Goal: Task Accomplishment & Management: Complete application form

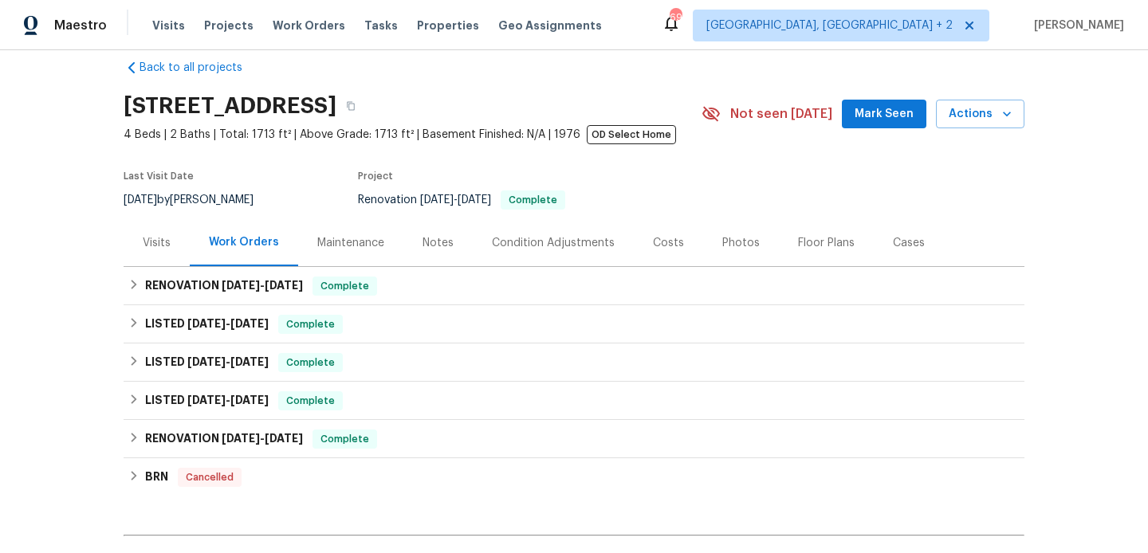
scroll to position [210, 0]
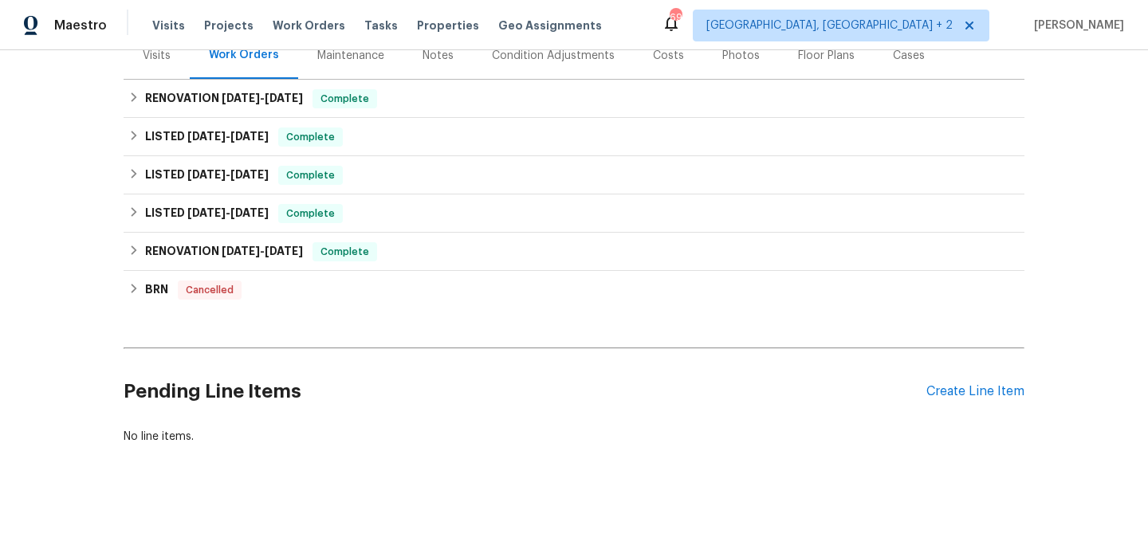
click at [972, 401] on div "Pending Line Items Create Line Item" at bounding box center [574, 392] width 901 height 74
click at [966, 395] on div "Create Line Item" at bounding box center [975, 391] width 98 height 15
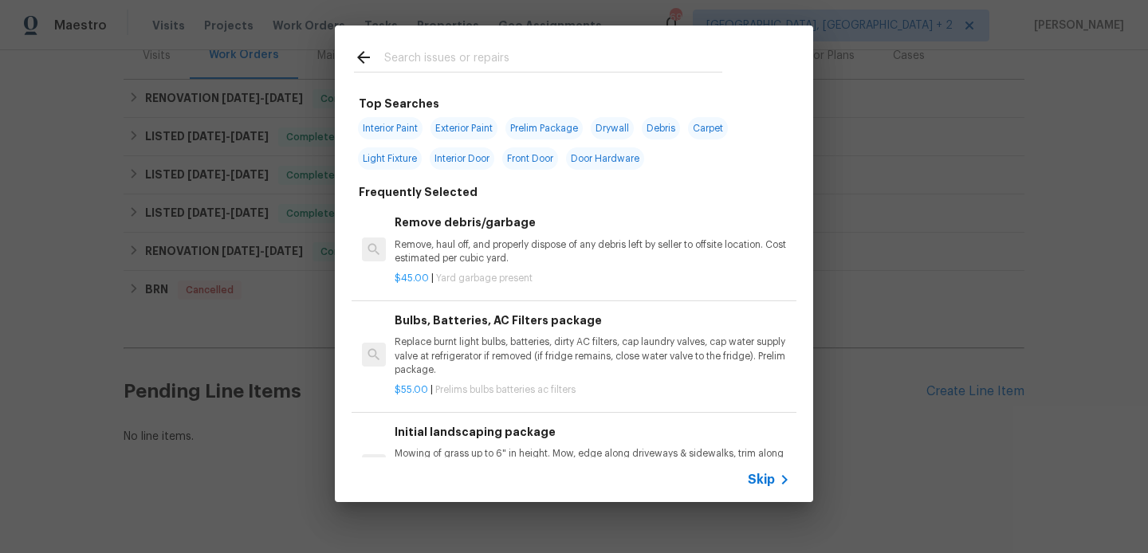
click at [431, 63] on input "text" at bounding box center [553, 60] width 338 height 24
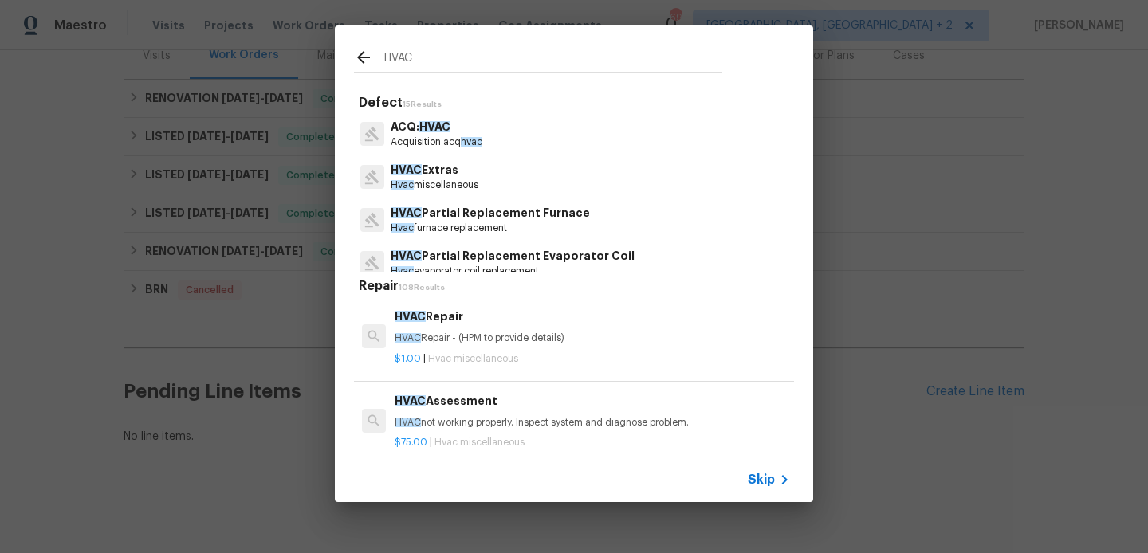
type input "HVAC"
click at [444, 332] on p "HVAC Repair - (HPM to provide details)" at bounding box center [592, 339] width 395 height 14
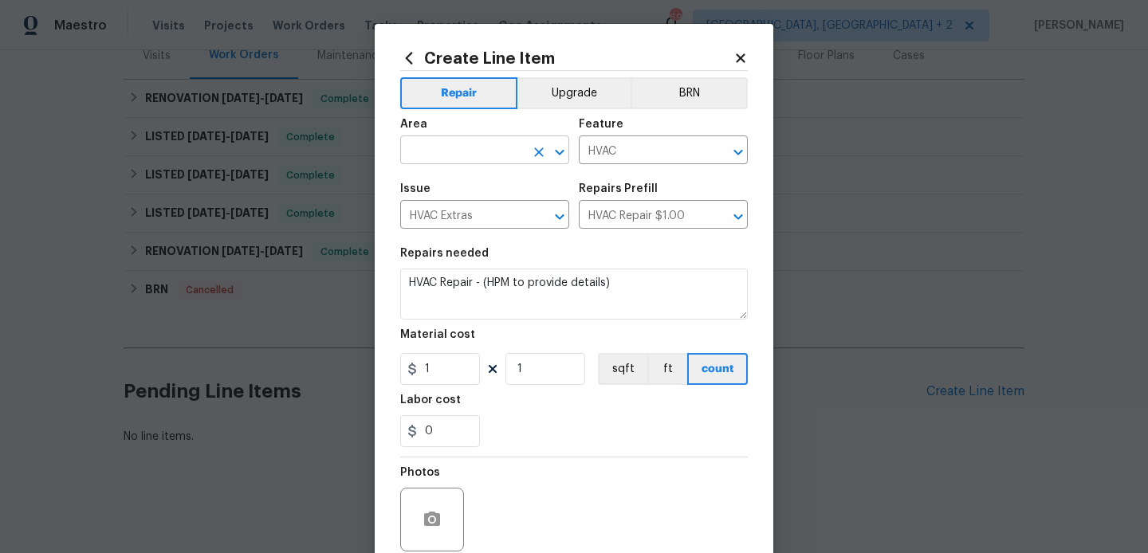
click at [457, 139] on input "text" at bounding box center [462, 151] width 124 height 25
click at [457, 205] on li "Interior Overall" at bounding box center [484, 214] width 169 height 26
type input "Interior Overall"
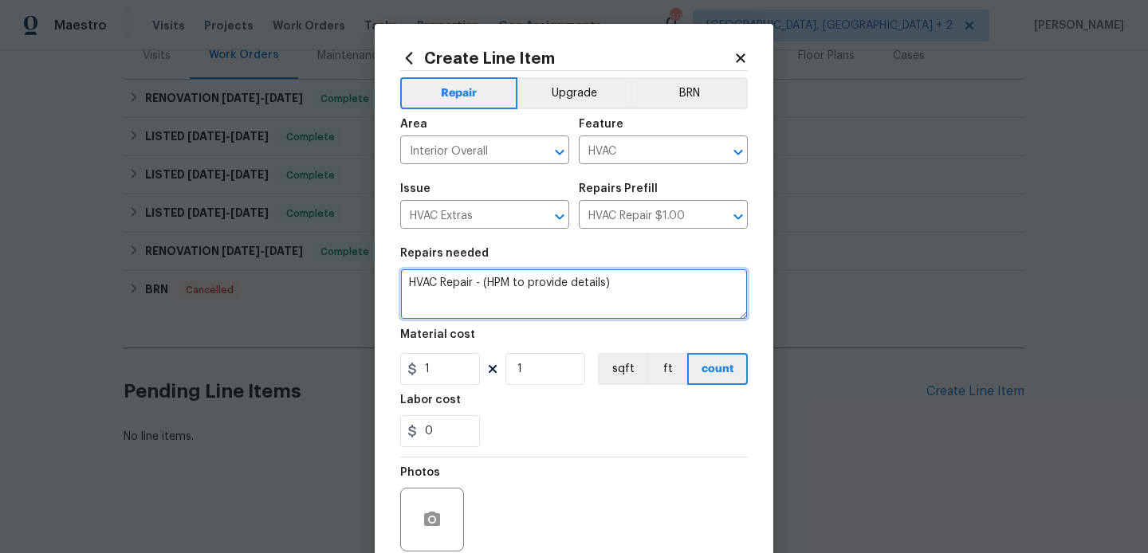
click at [477, 287] on textarea "HVAC Repair - (HPM to provide details)" at bounding box center [573, 294] width 347 height 51
paste textarea "The air conditioning is not cooling the house properly. Please inspect the HVAC…"
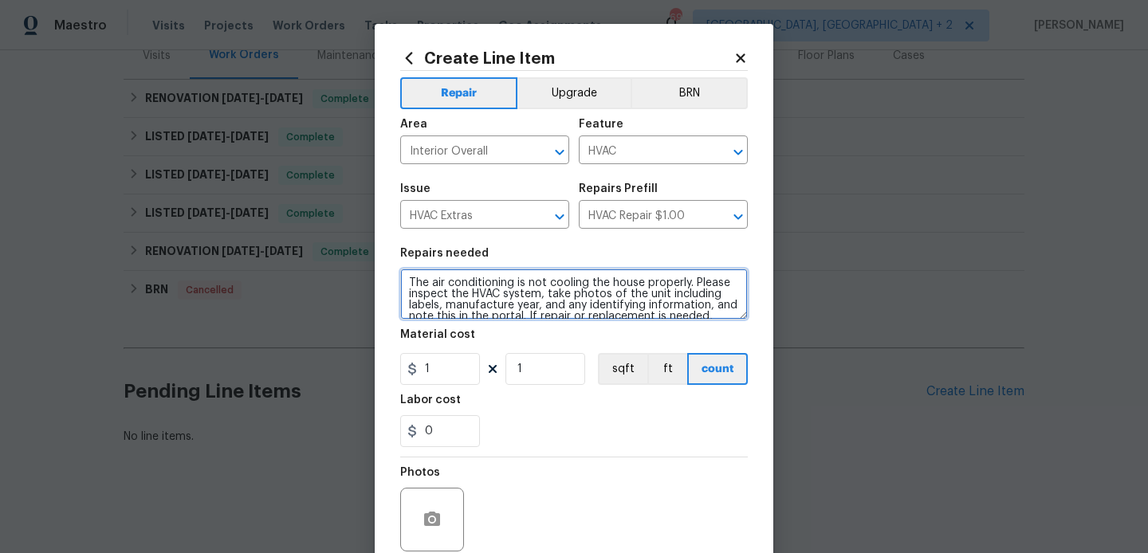
scroll to position [33, 0]
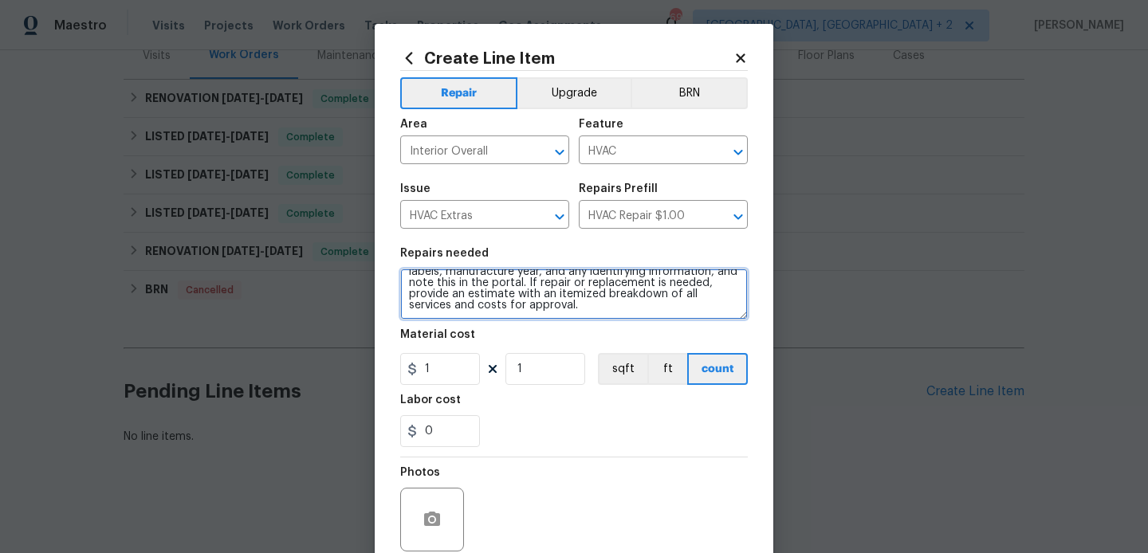
type textarea "The air conditioning is not cooling the house properly. Please inspect the HVAC…"
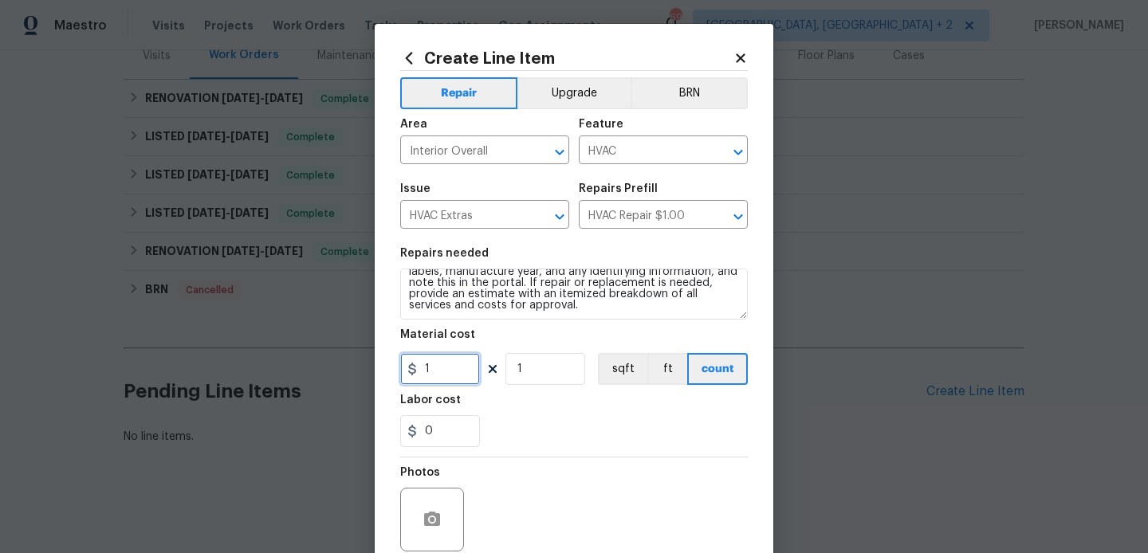
click at [442, 374] on input "1" at bounding box center [440, 369] width 80 height 32
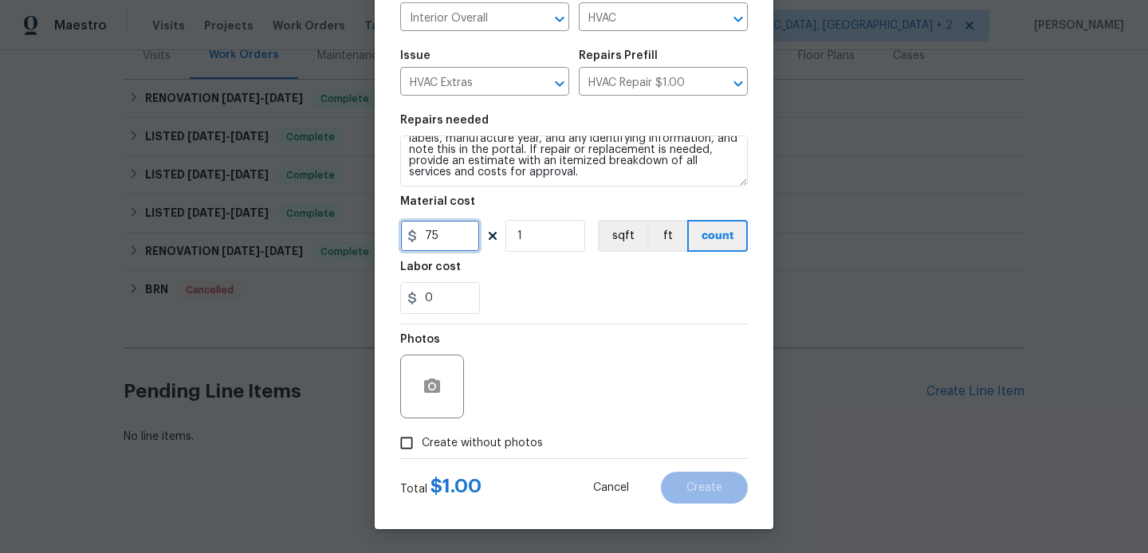
type input "75"
click at [460, 442] on span "Create without photos" at bounding box center [482, 443] width 121 height 17
click at [422, 442] on input "Create without photos" at bounding box center [406, 443] width 30 height 30
checkbox input "true"
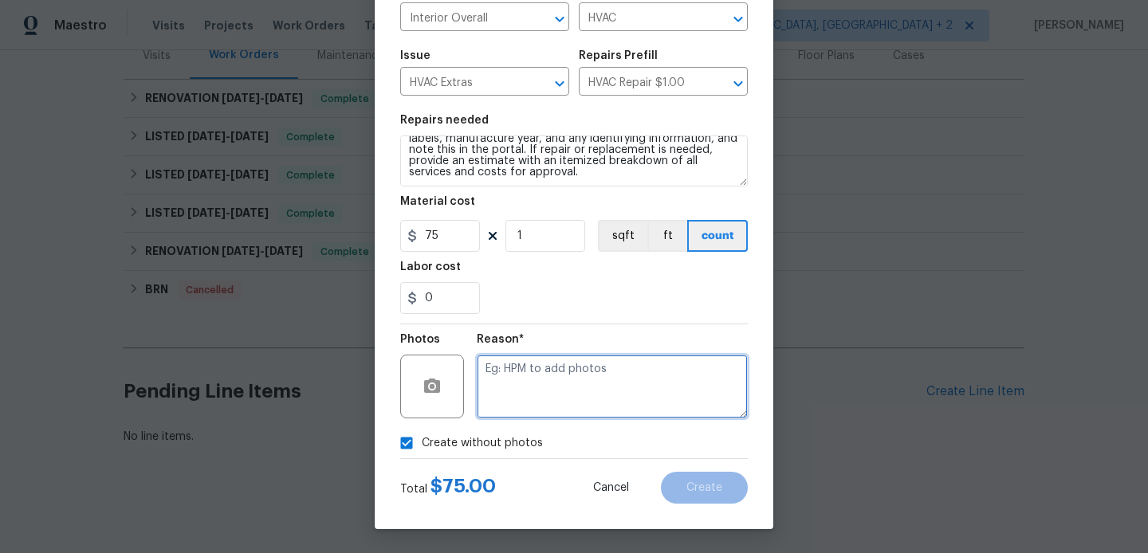
click at [629, 381] on textarea at bounding box center [612, 387] width 271 height 64
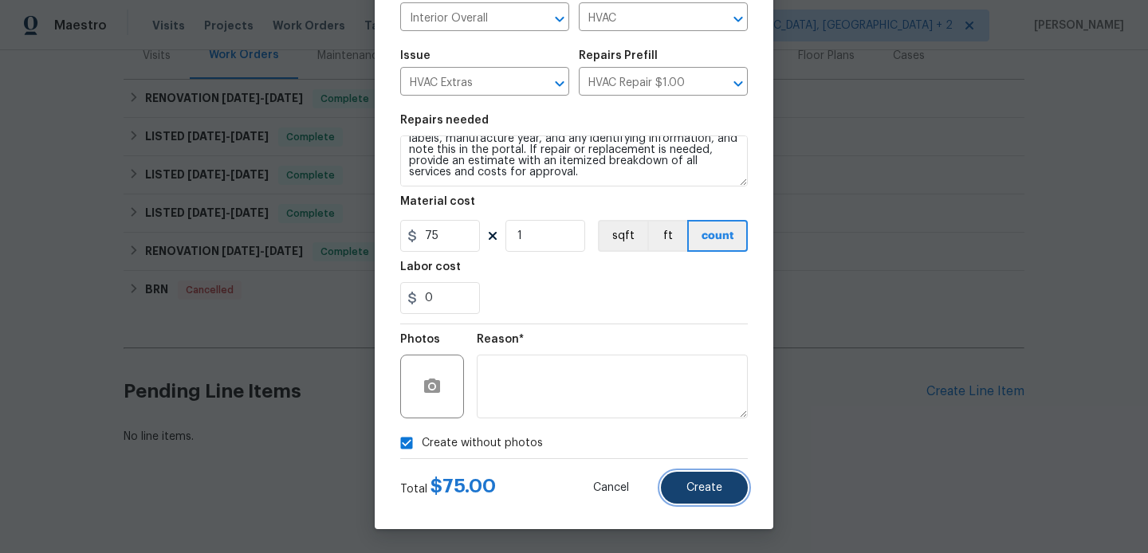
click at [685, 472] on button "Create" at bounding box center [704, 488] width 87 height 32
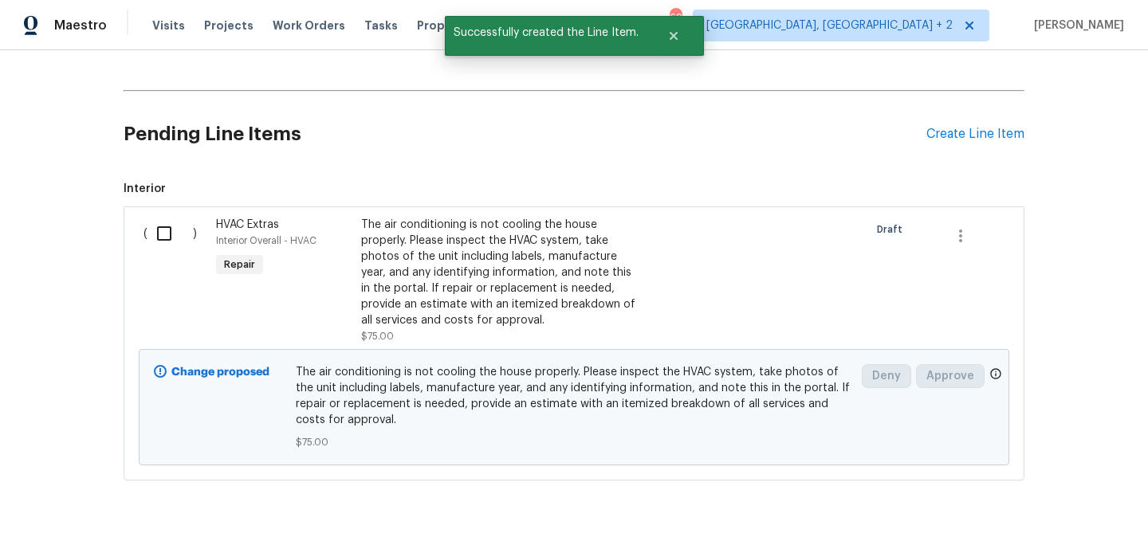
scroll to position [504, 0]
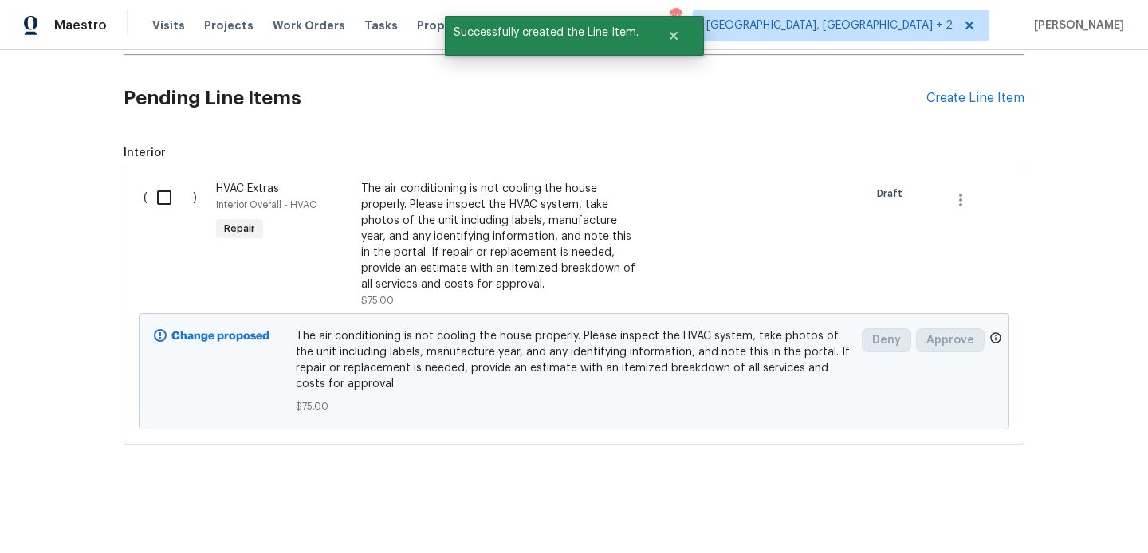
click at [174, 208] on input "checkbox" at bounding box center [169, 197] width 45 height 33
checkbox input "true"
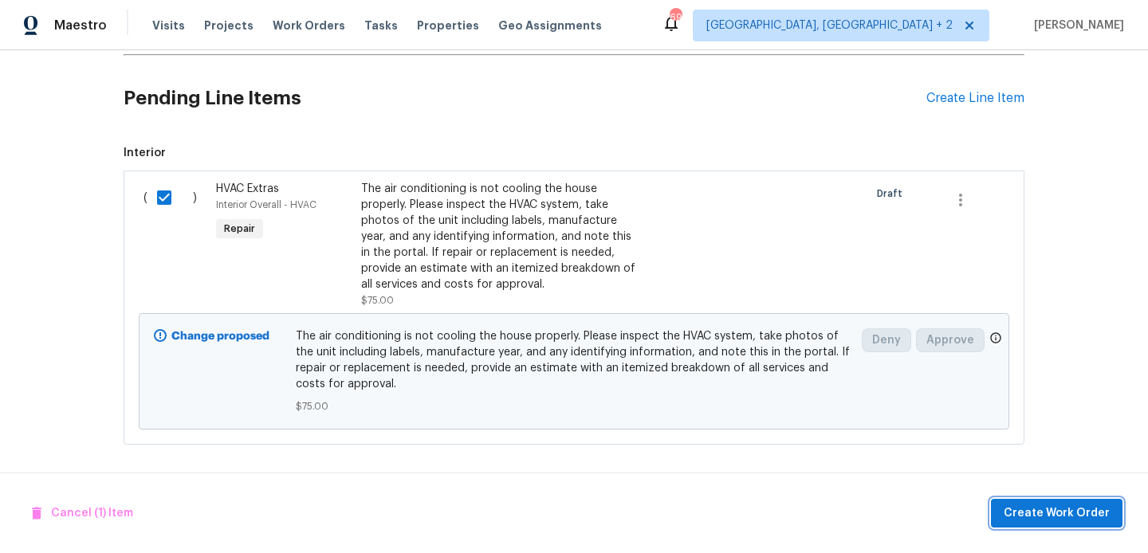
click at [1038, 504] on span "Create Work Order" at bounding box center [1056, 514] width 106 height 20
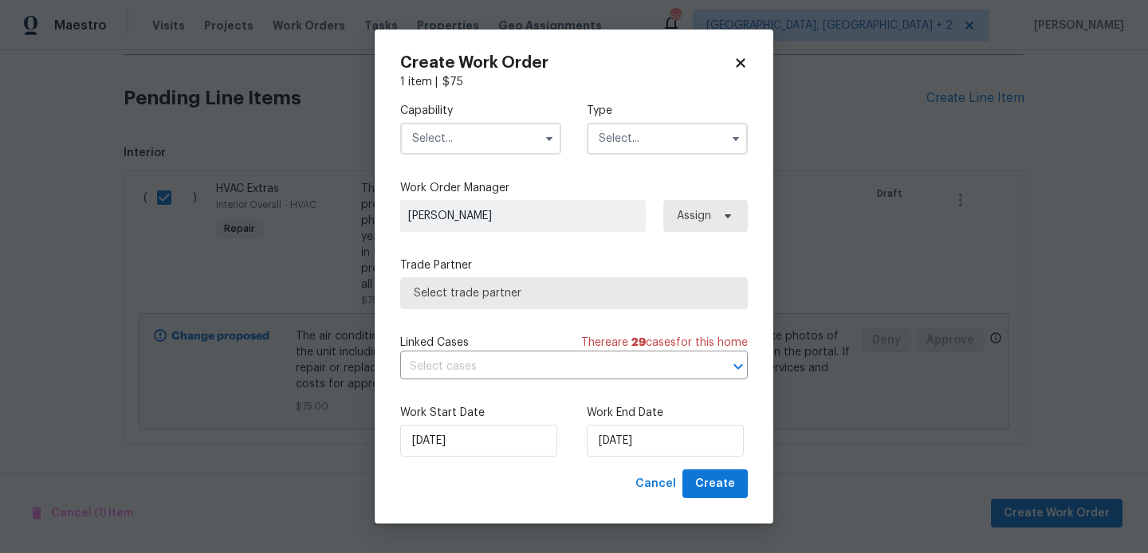
click at [434, 135] on input "text" at bounding box center [480, 139] width 161 height 32
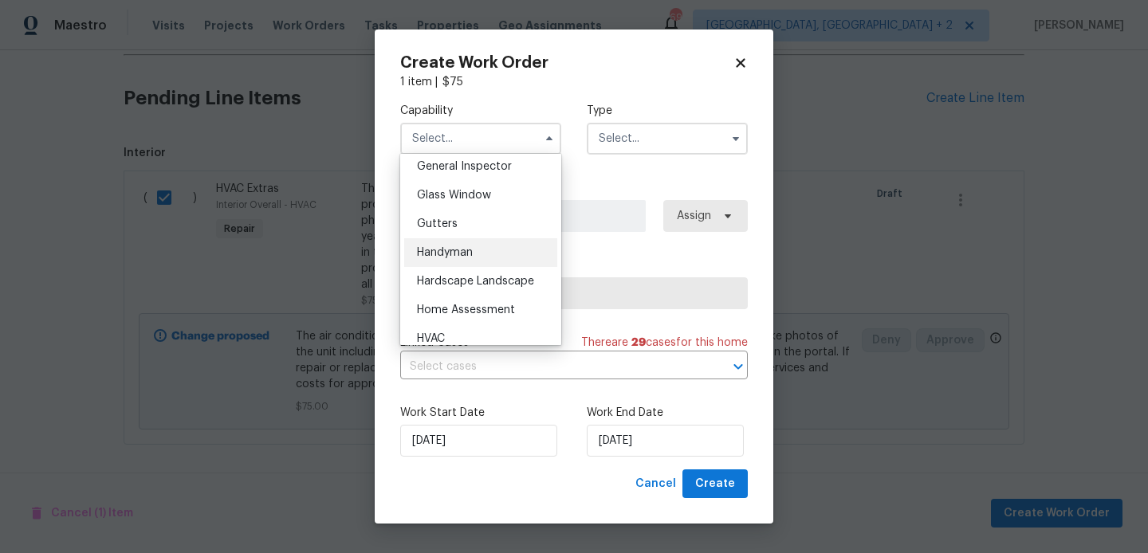
scroll to position [799, 0]
click at [469, 334] on div "HVAC" at bounding box center [480, 336] width 153 height 29
type input "HVAC"
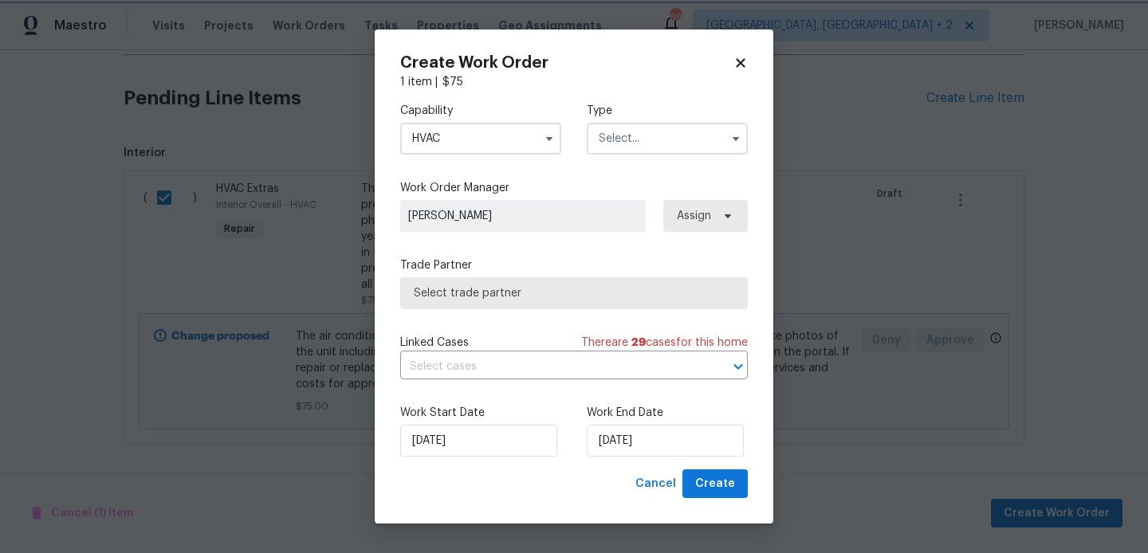
scroll to position [837, 0]
click at [613, 143] on input "text" at bounding box center [667, 139] width 161 height 32
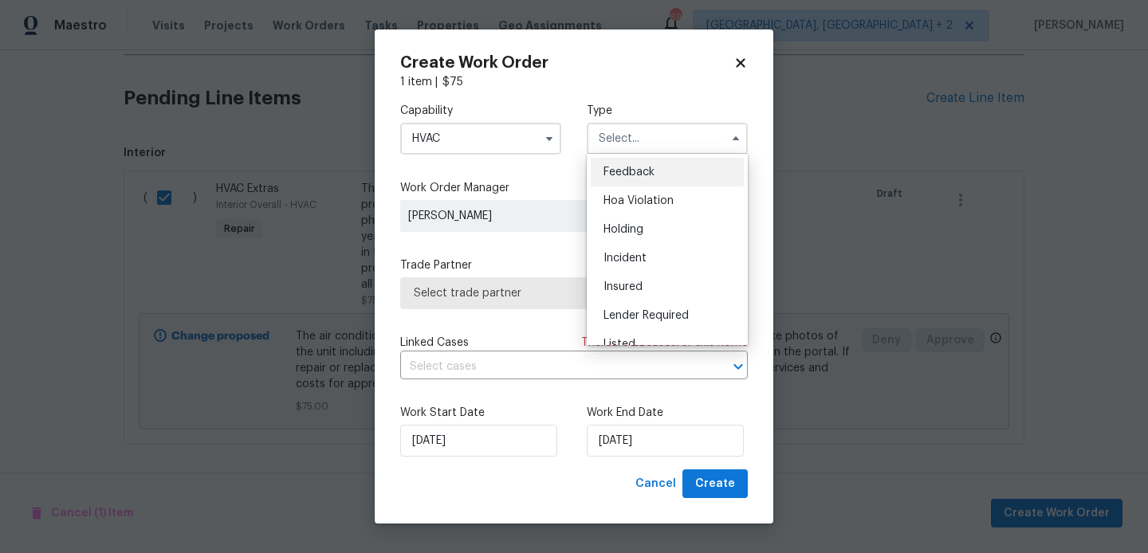
click at [629, 161] on div "Feedback" at bounding box center [667, 172] width 153 height 29
type input "Feedback"
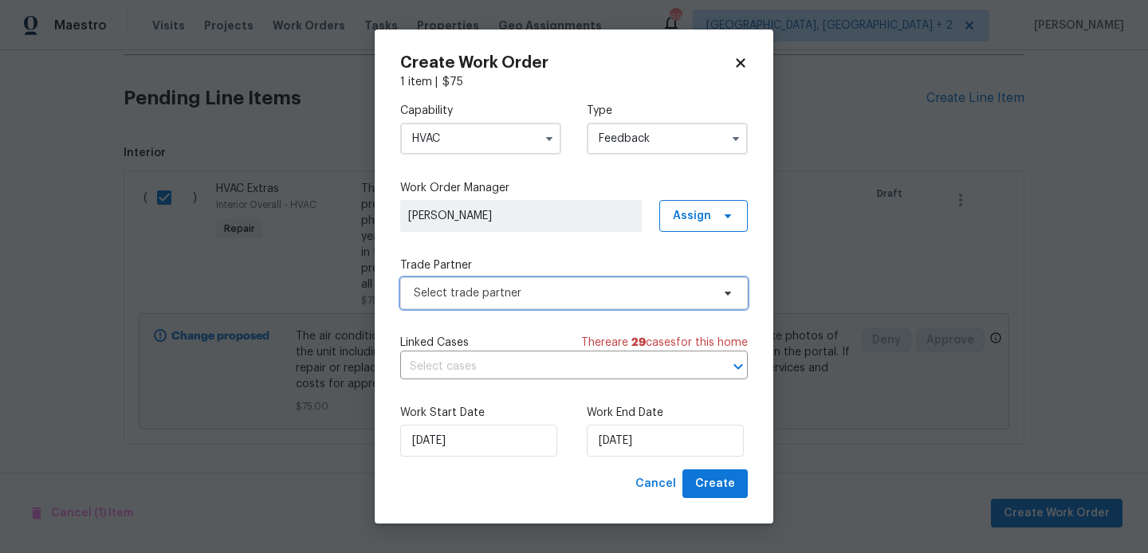
click at [497, 282] on span "Select trade partner" at bounding box center [573, 293] width 347 height 32
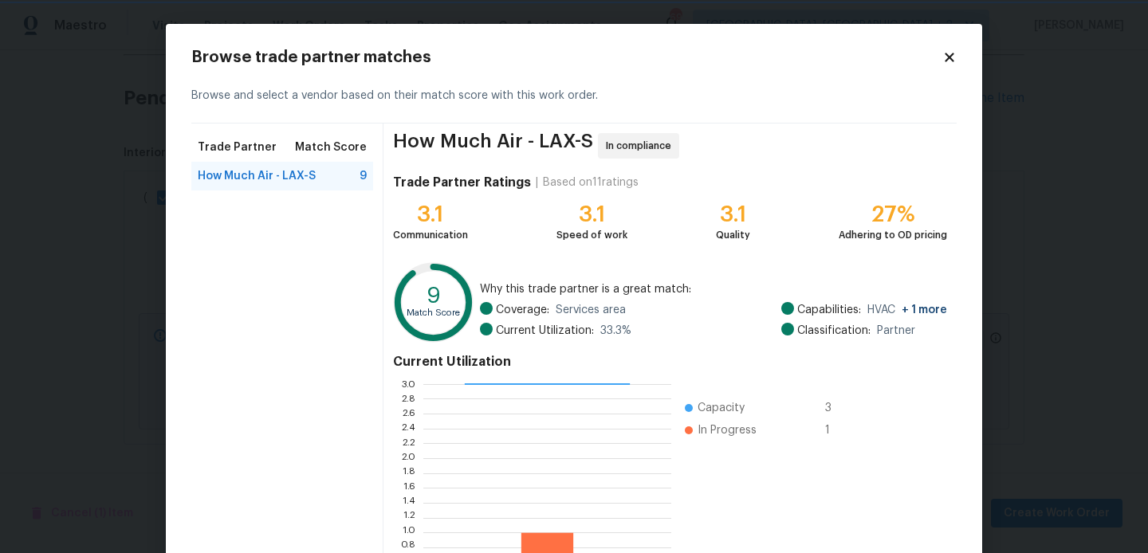
scroll to position [150, 0]
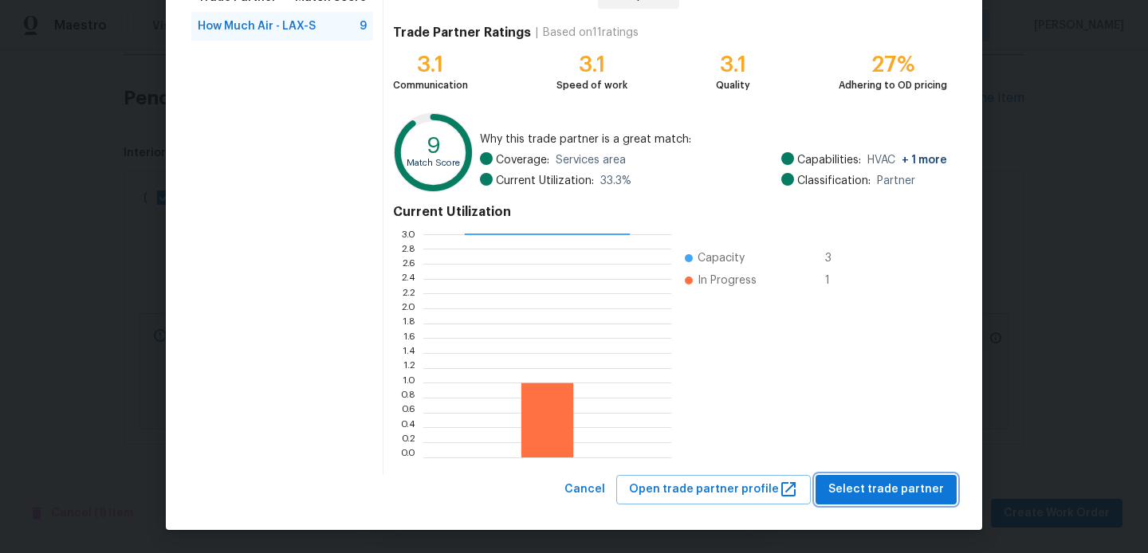
click at [889, 483] on span "Select trade partner" at bounding box center [886, 490] width 116 height 20
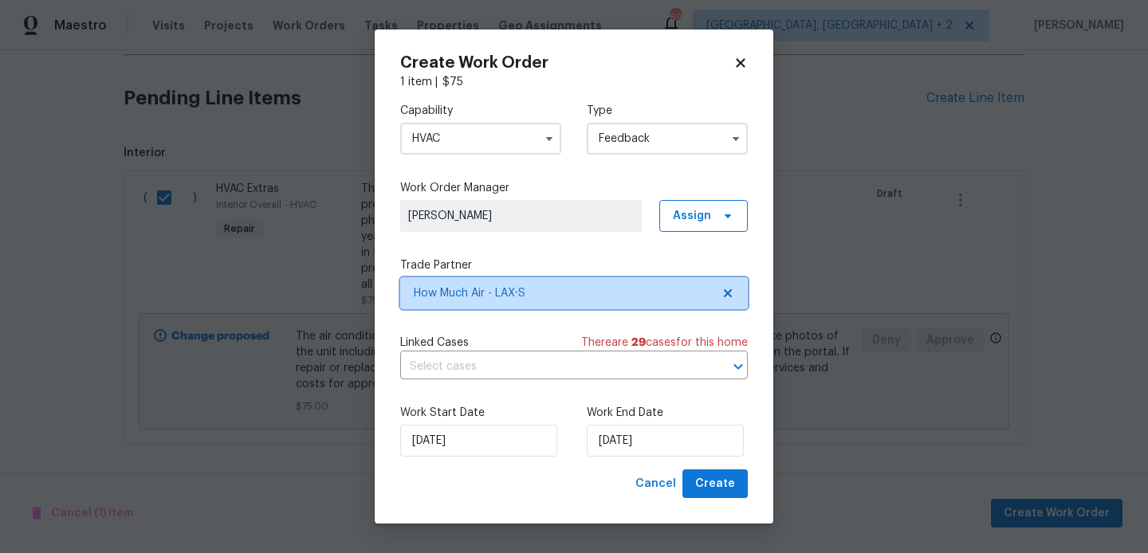
scroll to position [0, 0]
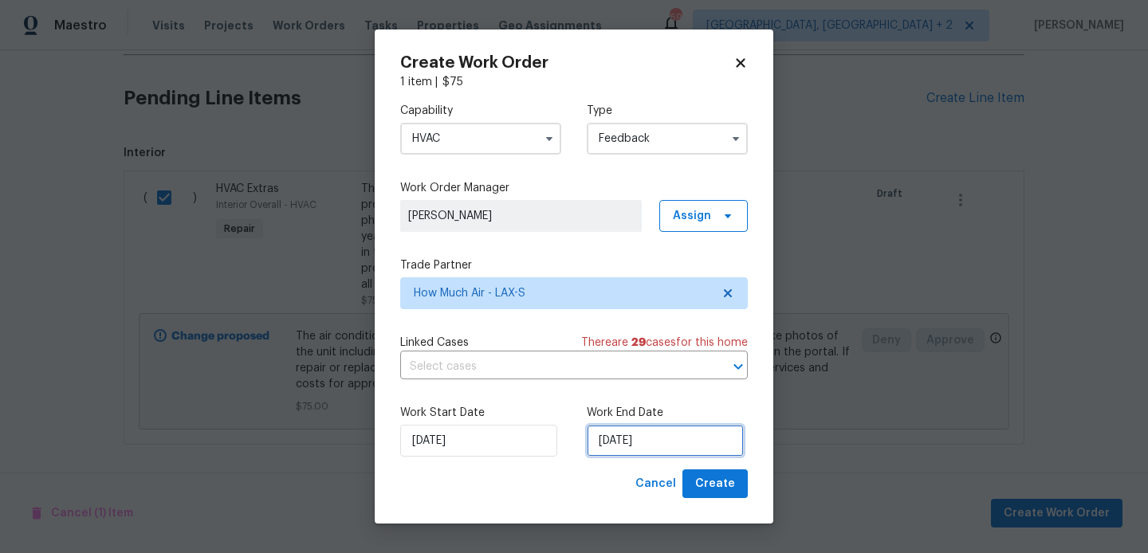
click at [607, 433] on input "[DATE]" at bounding box center [665, 441] width 157 height 32
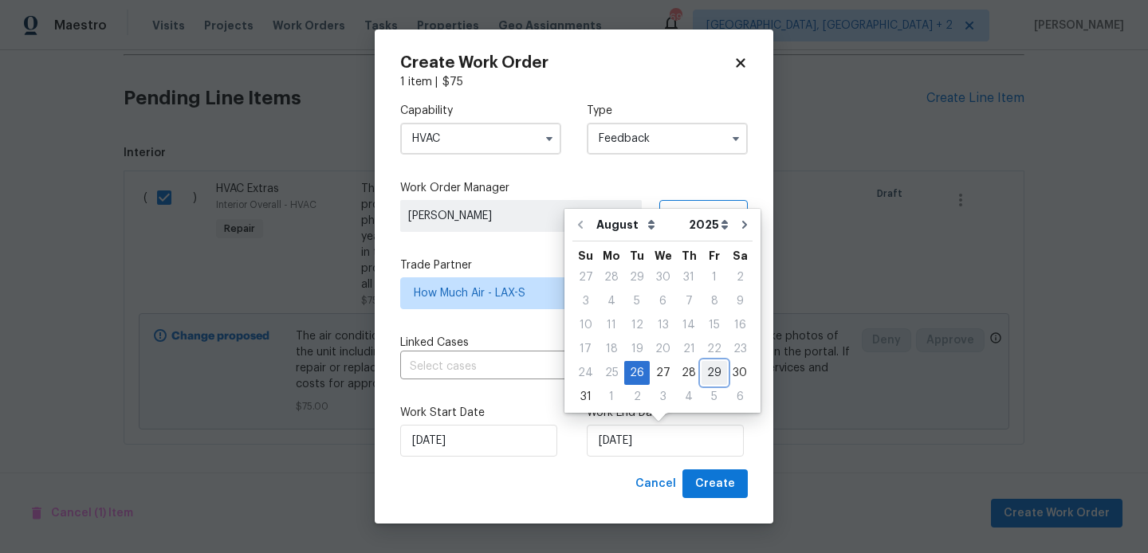
click at [701, 373] on div "29" at bounding box center [714, 373] width 26 height 22
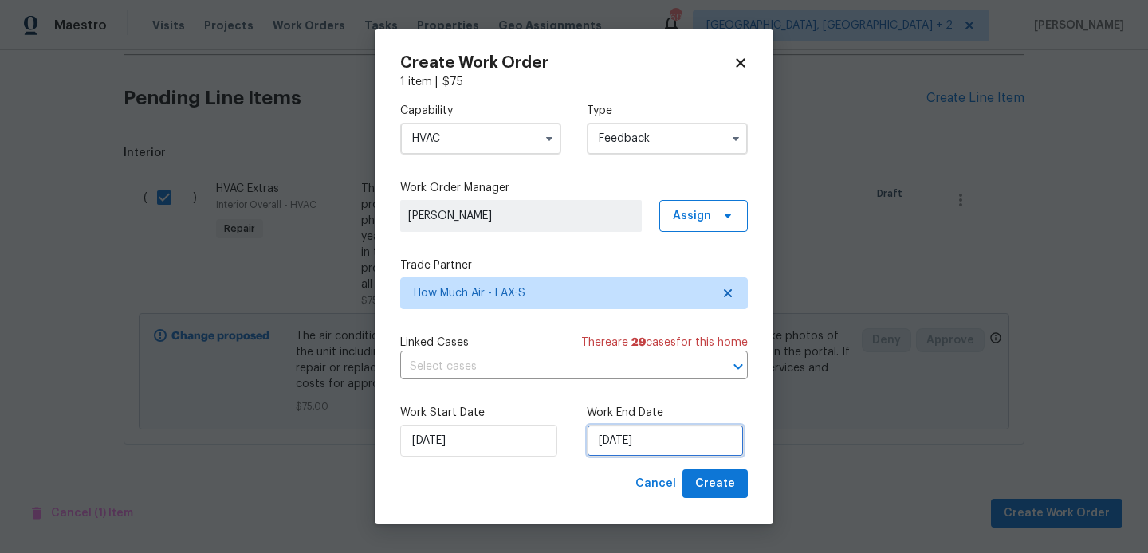
click at [651, 446] on input "[DATE]" at bounding box center [665, 441] width 157 height 32
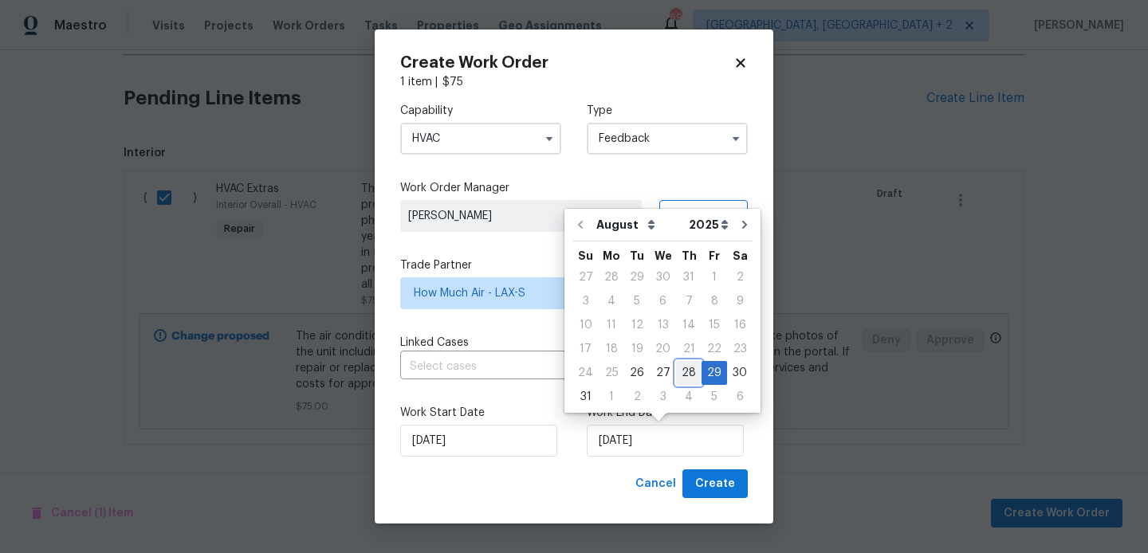
drag, startPoint x: 681, startPoint y: 377, endPoint x: 711, endPoint y: 485, distance: 111.8
click at [681, 376] on div "28" at bounding box center [689, 373] width 26 height 22
type input "[DATE]"
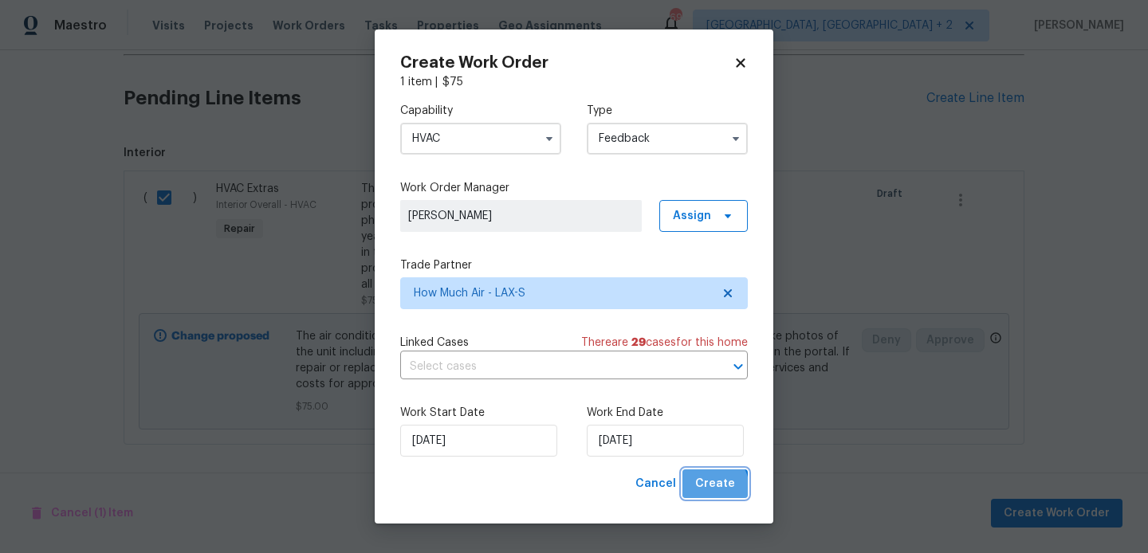
click at [711, 489] on span "Create" at bounding box center [715, 484] width 40 height 20
checkbox input "false"
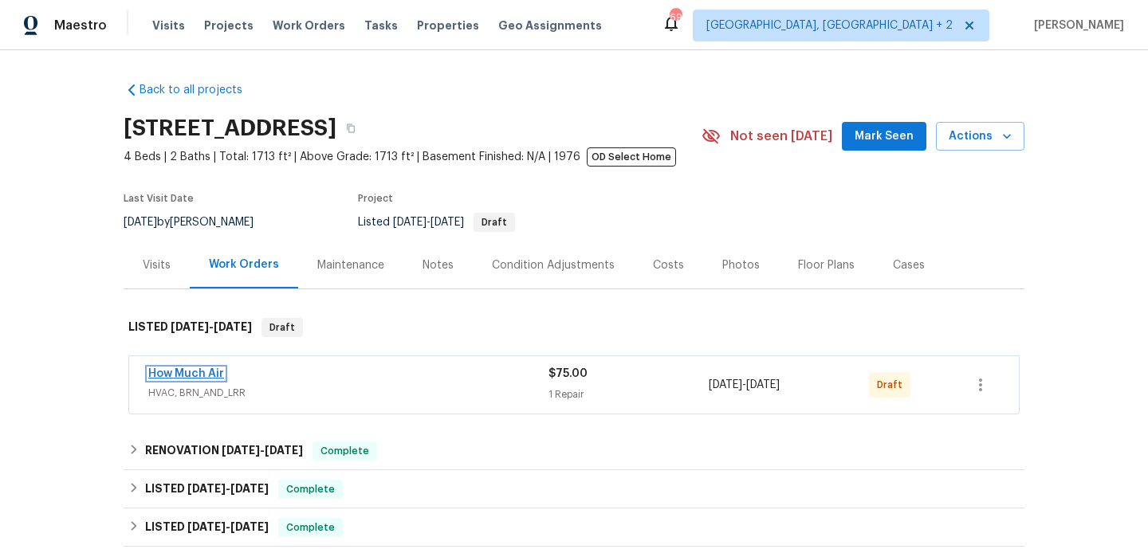
click at [191, 371] on link "How Much Air" at bounding box center [186, 373] width 76 height 11
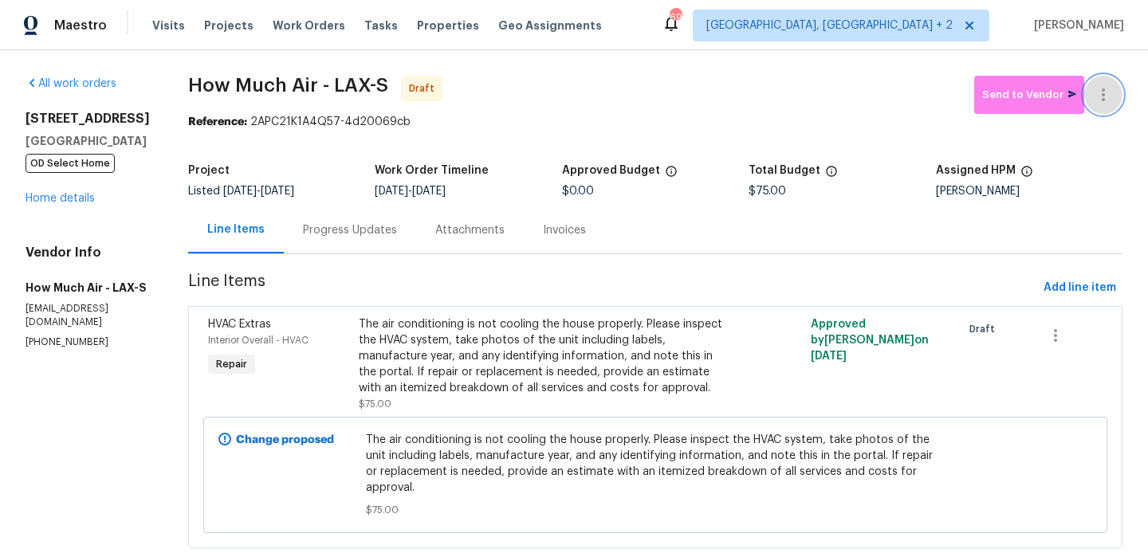
click at [1111, 83] on button "button" at bounding box center [1103, 95] width 38 height 38
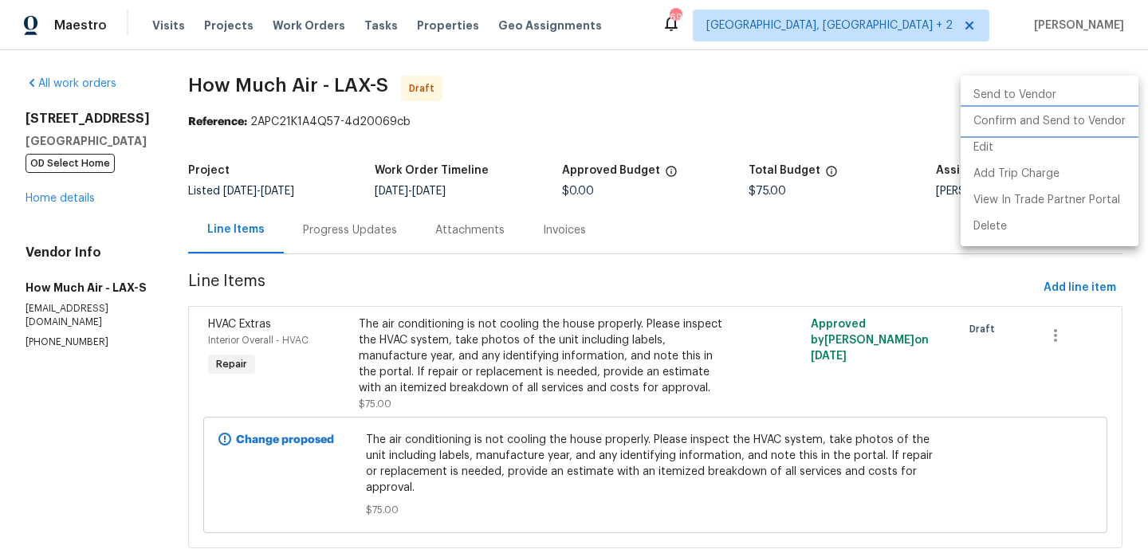
click at [1112, 113] on li "Confirm and Send to Vendor" at bounding box center [1049, 121] width 178 height 26
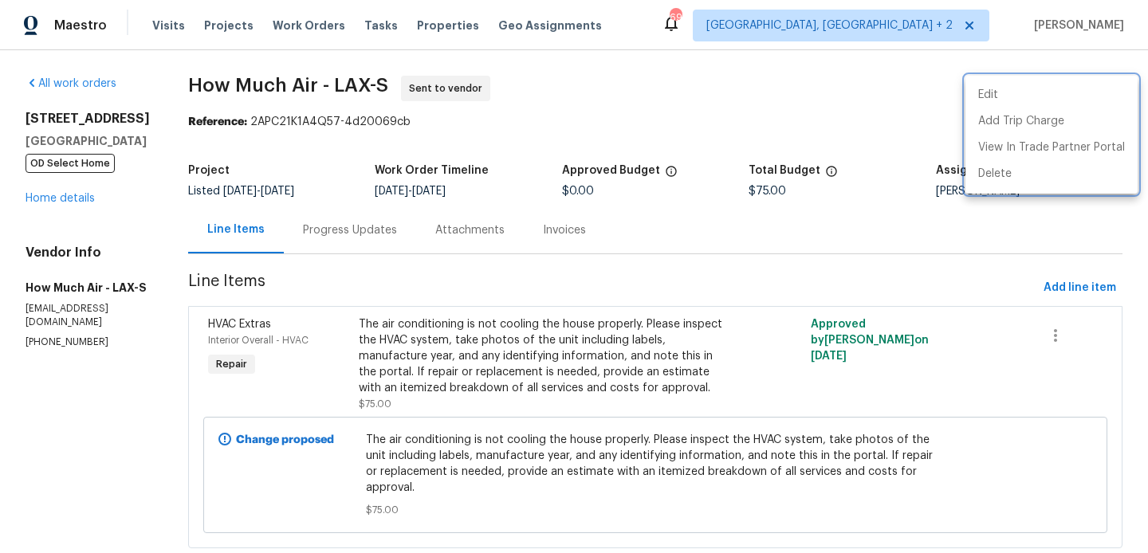
click at [357, 223] on div at bounding box center [574, 276] width 1148 height 553
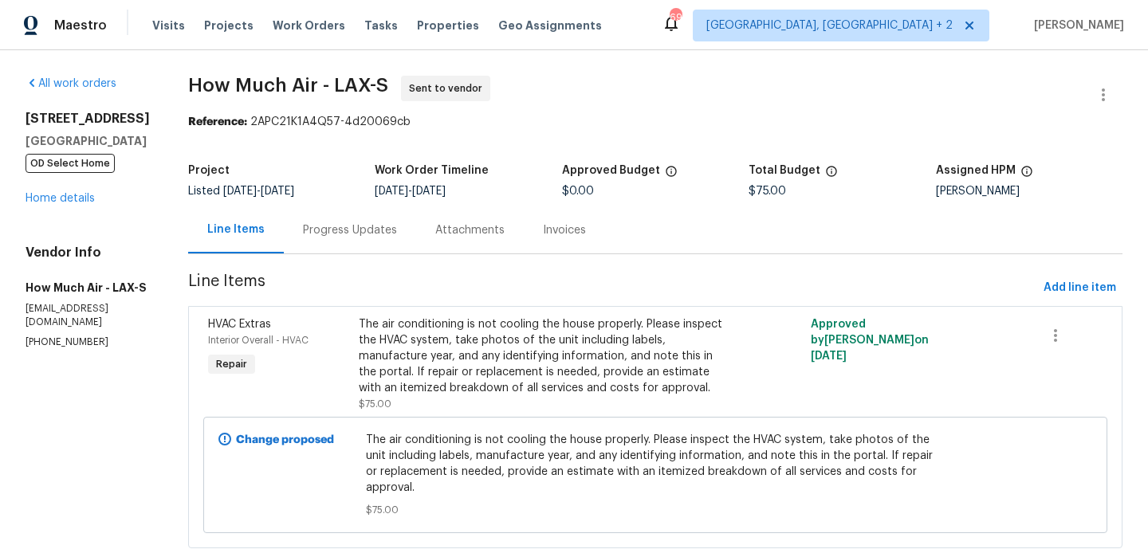
click at [357, 223] on div "Progress Updates" at bounding box center [350, 230] width 94 height 16
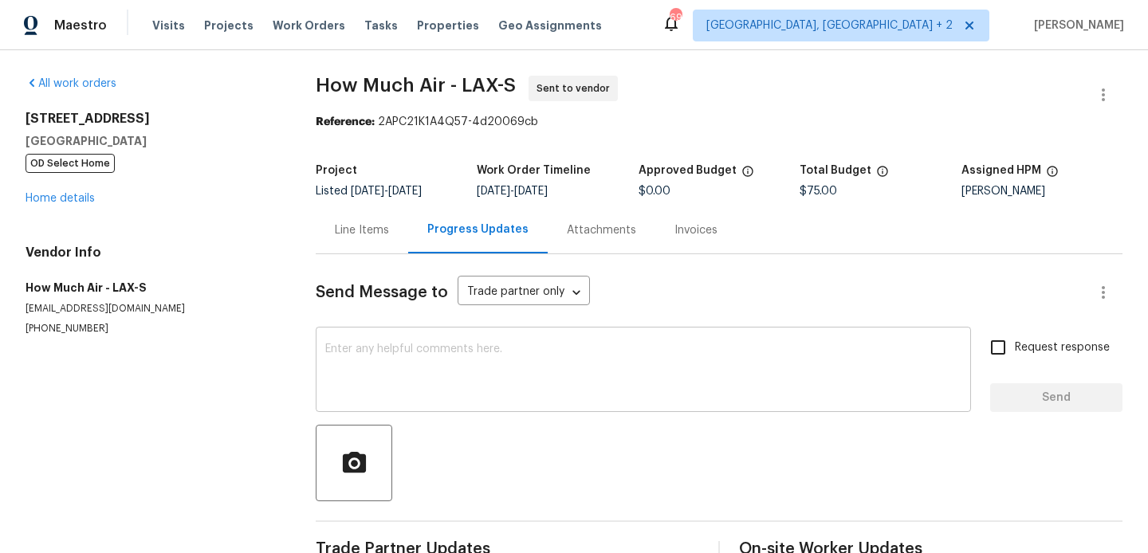
click at [426, 371] on textarea at bounding box center [643, 372] width 636 height 56
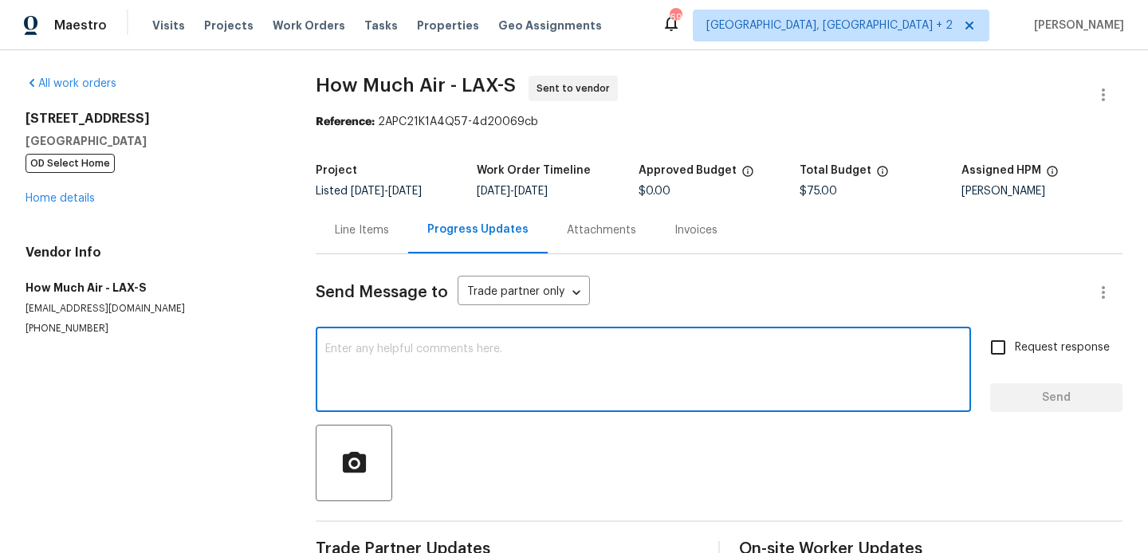
paste textarea "Hi, this is Blessida with Opendoor. I’m confirming you received the WO for the …"
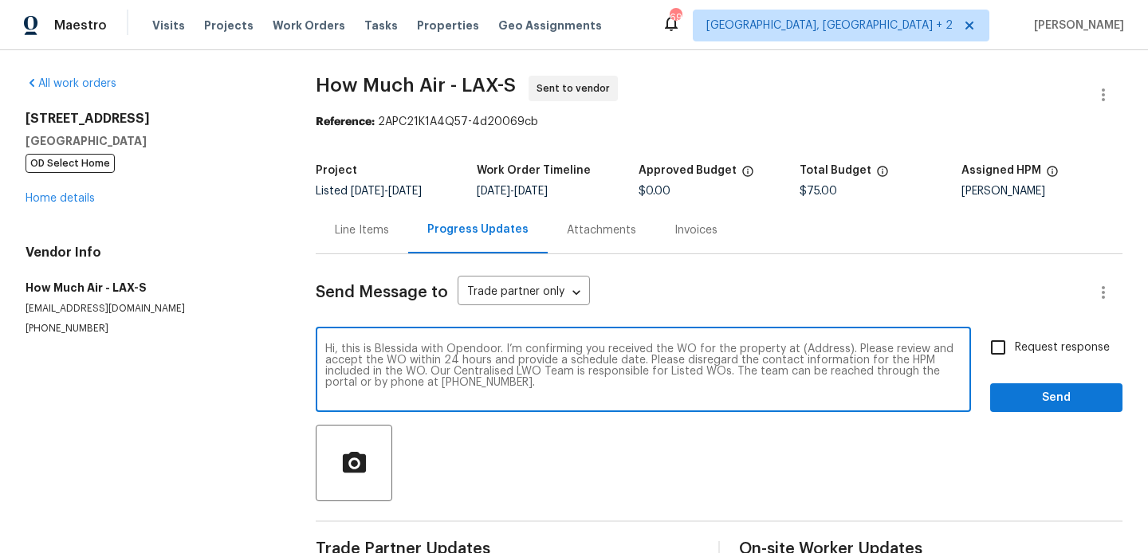
click at [822, 345] on textarea "Hi, this is Blessida with Opendoor. I’m confirming you received the WO for the …" at bounding box center [643, 372] width 636 height 56
paste textarea "[STREET_ADDRESS]"
type textarea "Hi, this is Blessida with Opendoor. I’m confirming you received the WO for the …"
click at [1020, 359] on label "Request response" at bounding box center [1045, 347] width 128 height 33
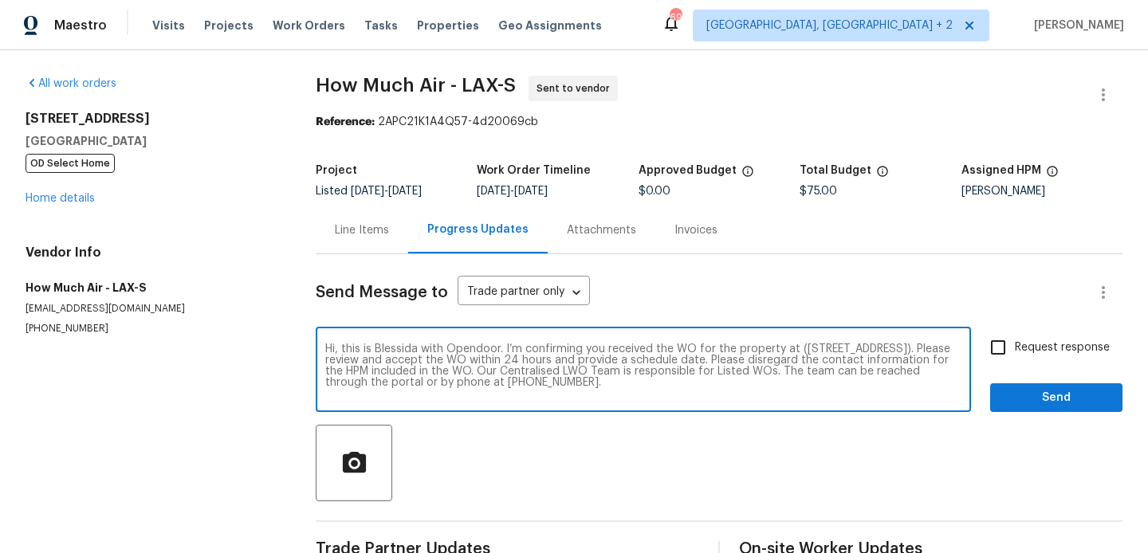
click at [1015, 359] on input "Request response" at bounding box center [997, 347] width 33 height 33
checkbox input "true"
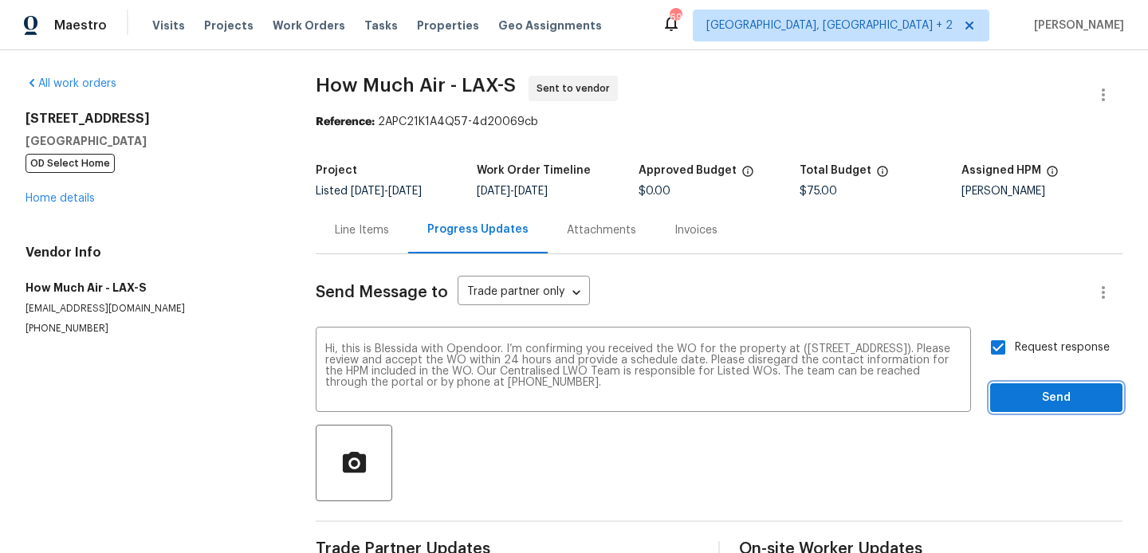
click at [1014, 385] on button "Send" at bounding box center [1056, 397] width 132 height 29
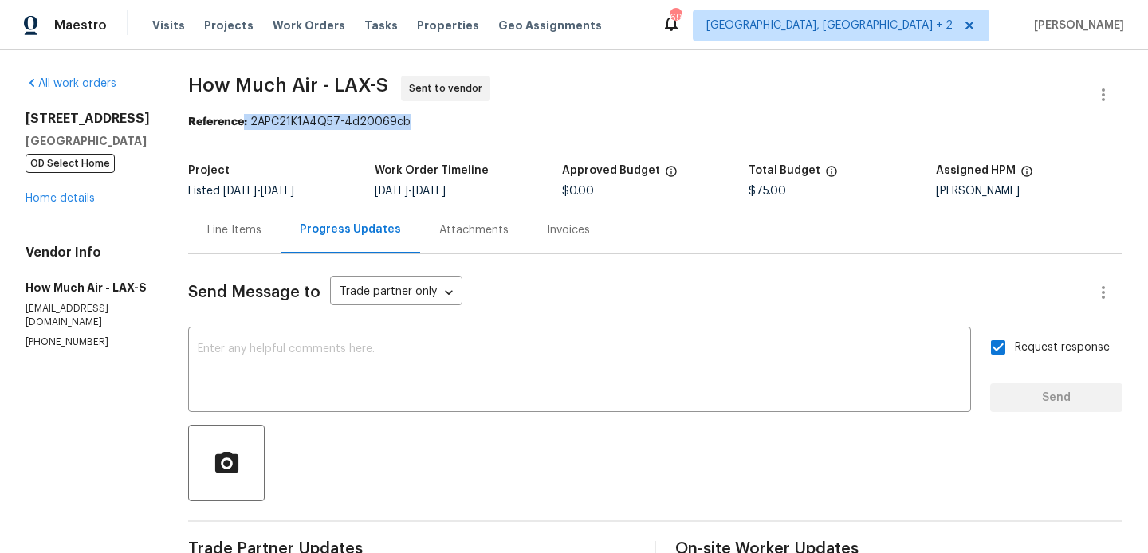
drag, startPoint x: 244, startPoint y: 120, endPoint x: 435, endPoint y: 122, distance: 191.3
click at [435, 121] on div "Reference: 2APC21K1A4Q57-4d20069cb" at bounding box center [655, 122] width 934 height 16
copy div ": 2APC21K1A4Q57-4d20069cb"
drag, startPoint x: 184, startPoint y: 84, endPoint x: 315, endPoint y: 84, distance: 130.7
click at [315, 84] on div "All work orders 1014 London Cir Placentia, CA 92870 OD Select Home Home details…" at bounding box center [574, 384] width 1148 height 668
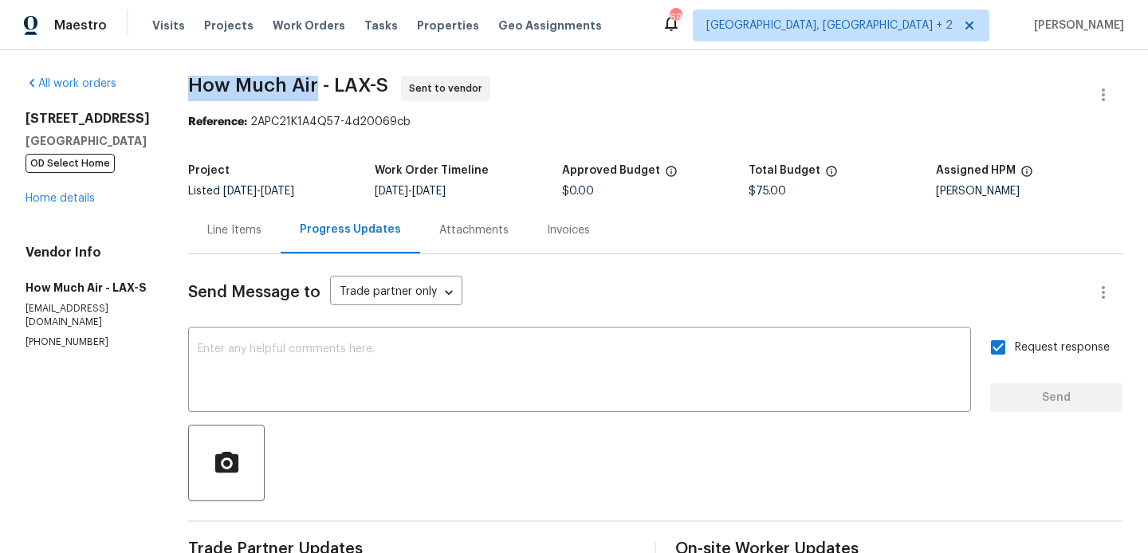
copy span "How Much Air"
click at [48, 198] on link "Home details" at bounding box center [60, 198] width 69 height 11
